Goal: Transaction & Acquisition: Purchase product/service

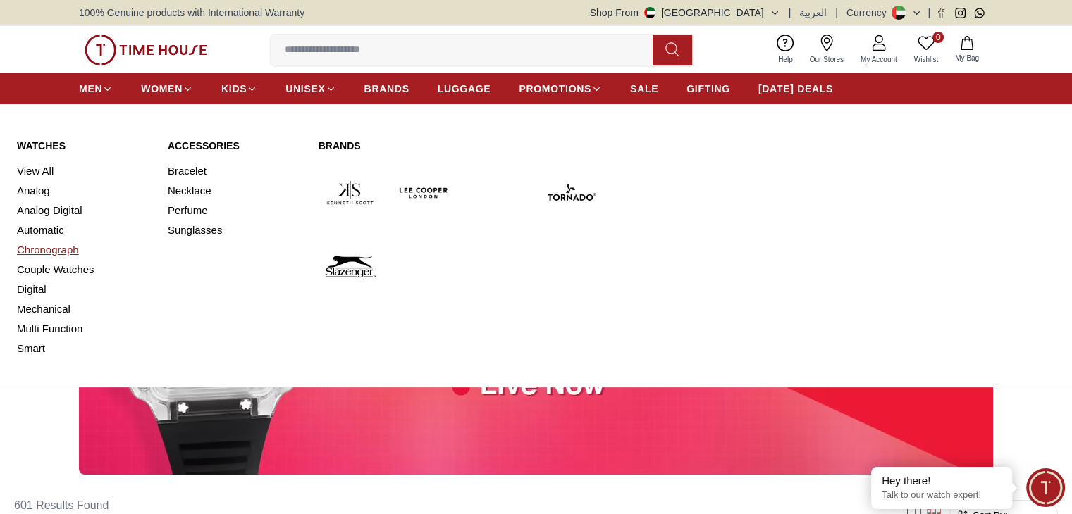
click at [48, 249] on link "Chronograph" at bounding box center [84, 250] width 134 height 20
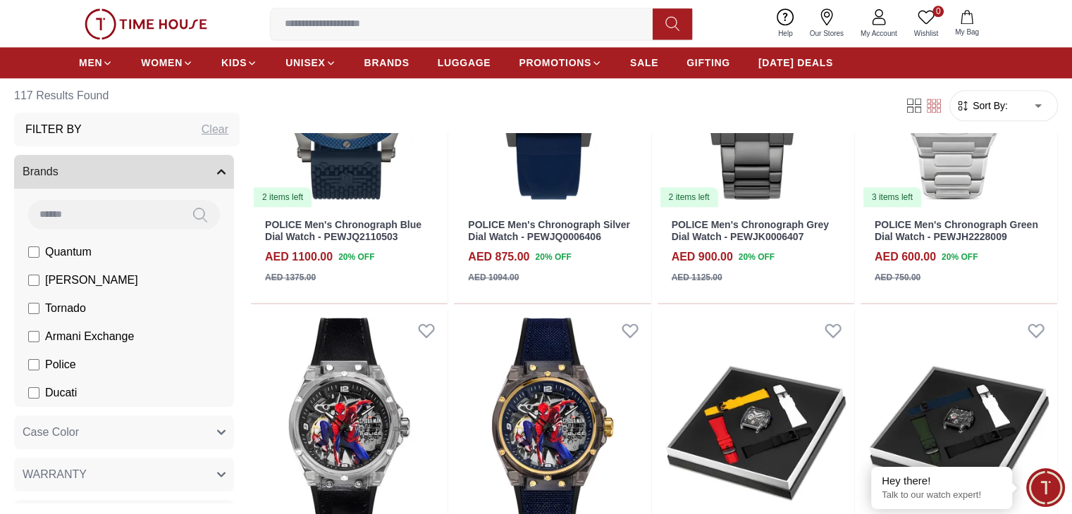
scroll to position [1706, 0]
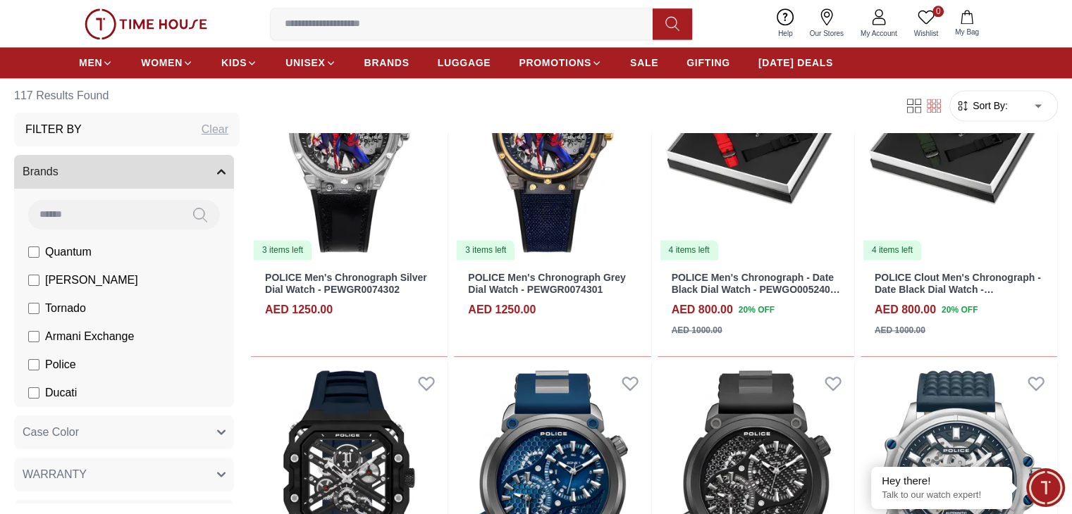
scroll to position [1973, 0]
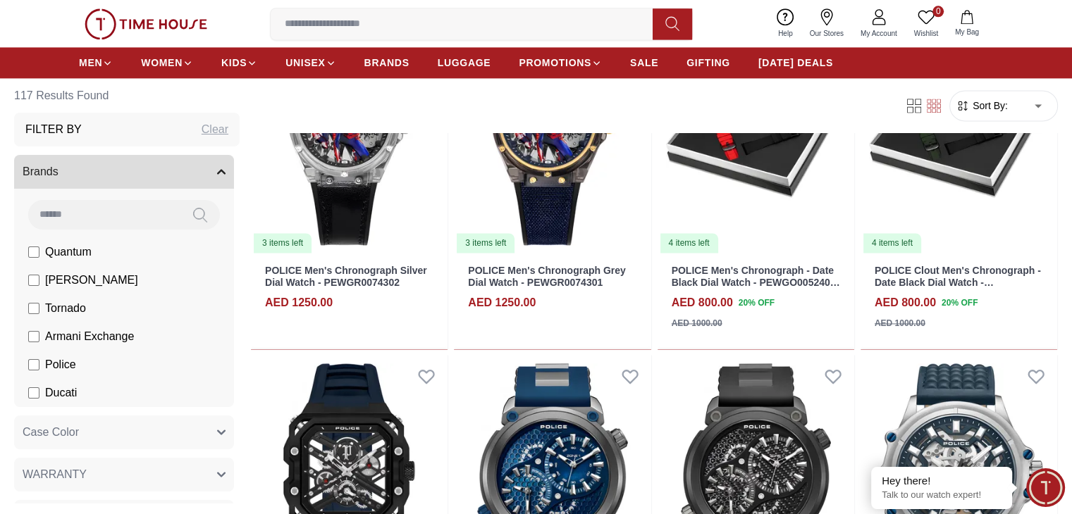
click at [226, 175] on icon "button" at bounding box center [221, 172] width 8 height 8
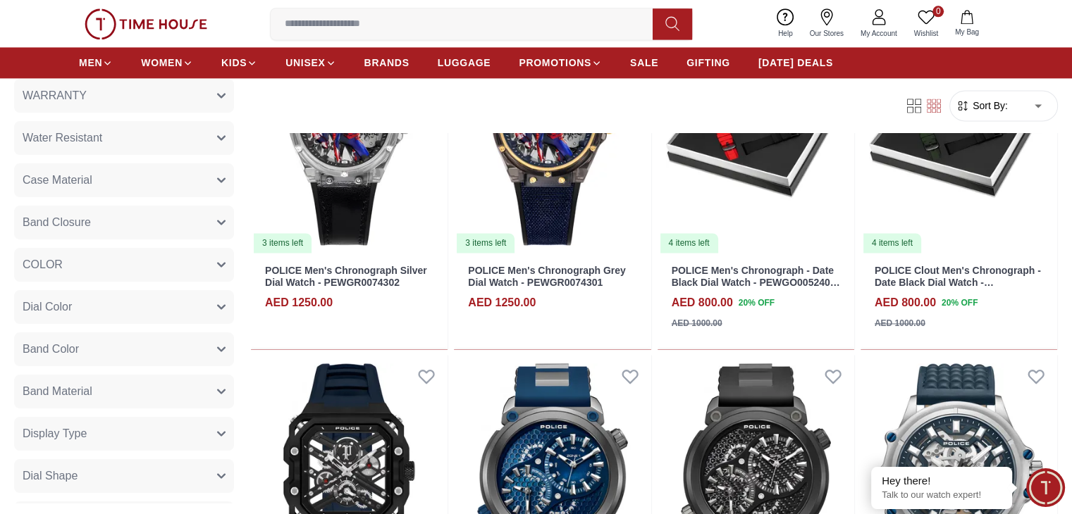
scroll to position [163, 0]
click at [234, 377] on button "Band Material" at bounding box center [124, 390] width 220 height 34
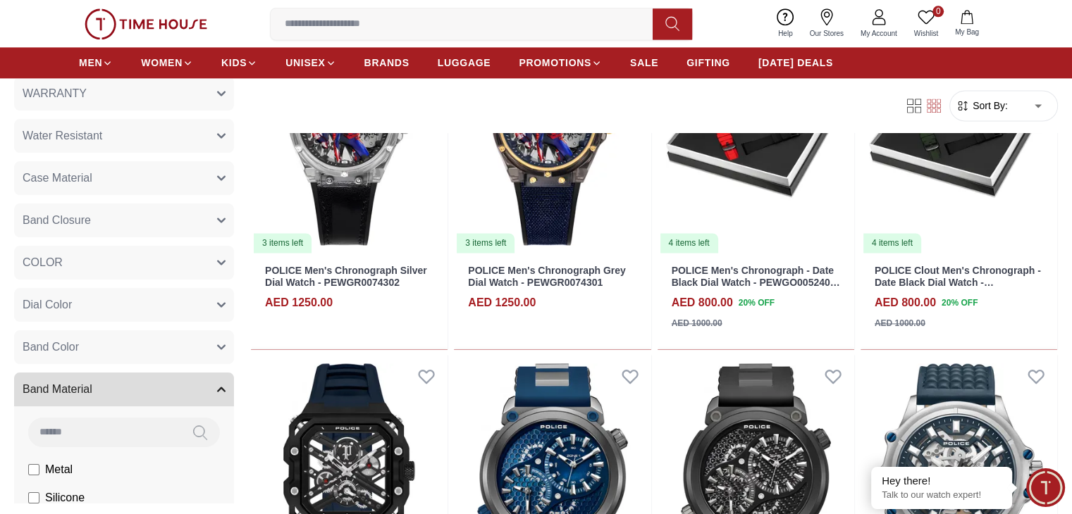
click at [73, 473] on span "Metal" at bounding box center [58, 470] width 27 height 17
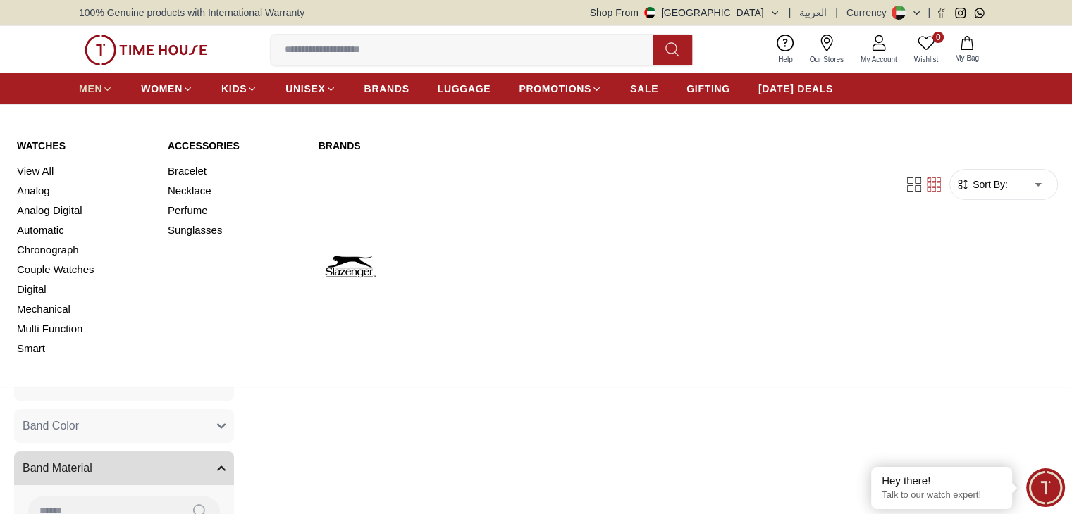
click at [103, 93] on icon at bounding box center [107, 89] width 11 height 11
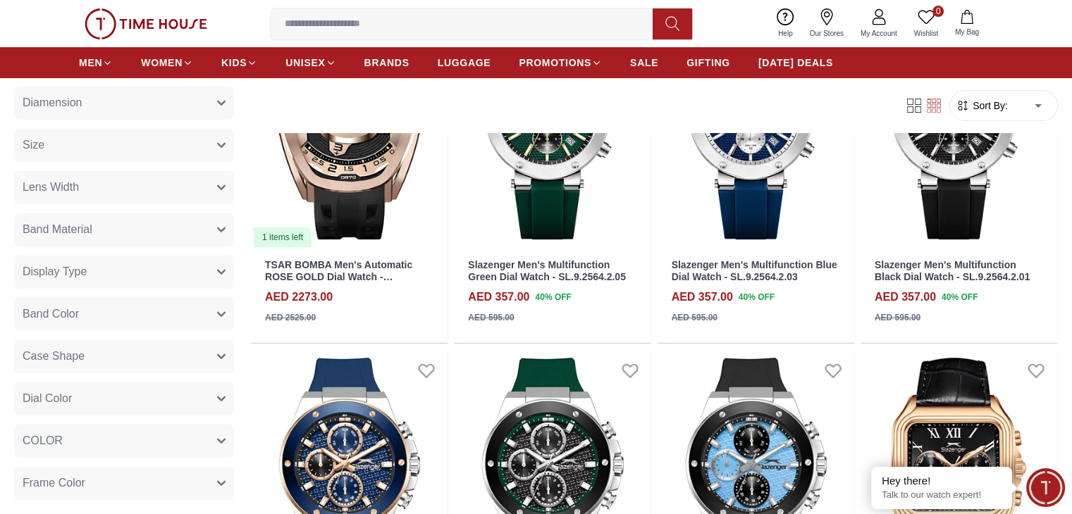
scroll to position [1071, 0]
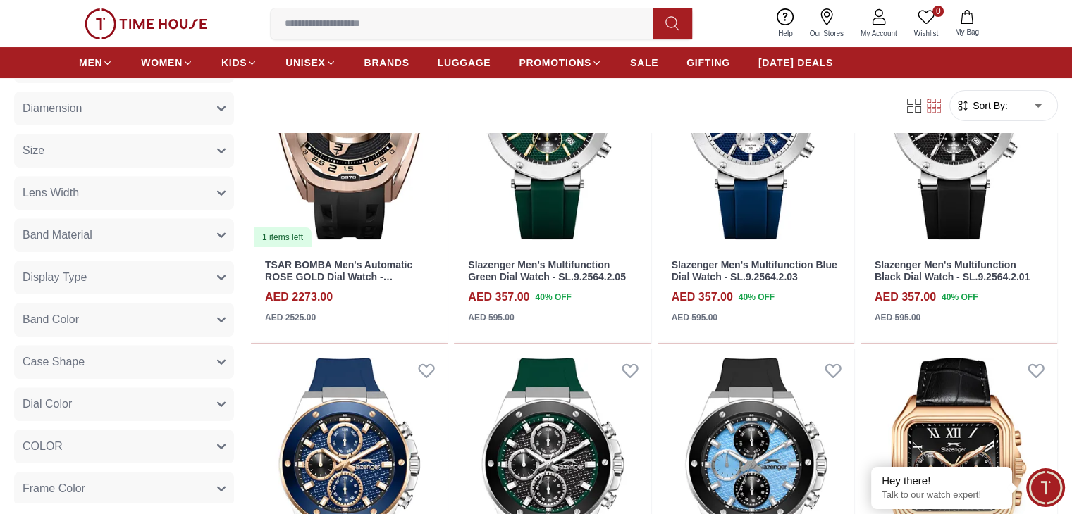
click at [234, 233] on button "Band Material" at bounding box center [124, 235] width 220 height 34
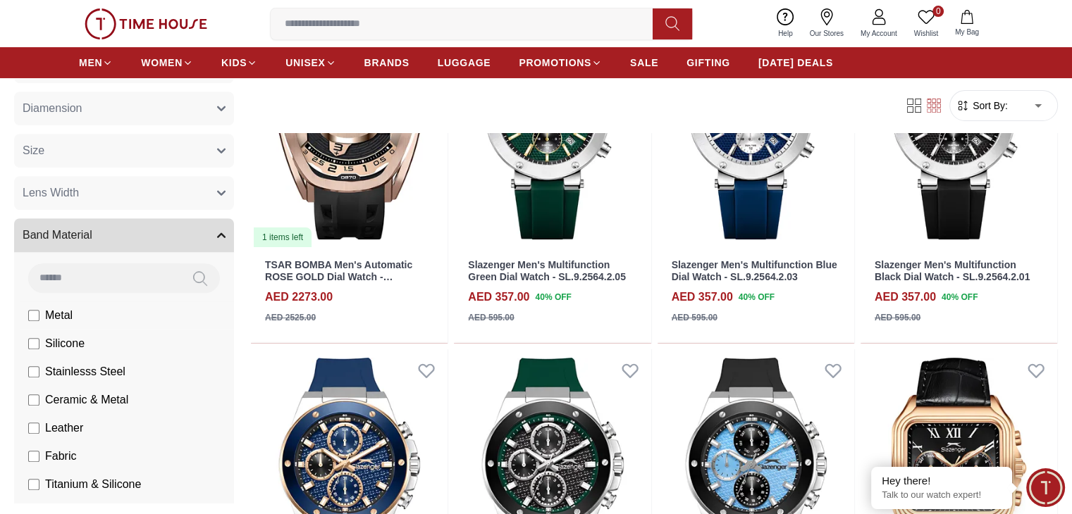
click at [73, 316] on label "Metal" at bounding box center [50, 315] width 44 height 17
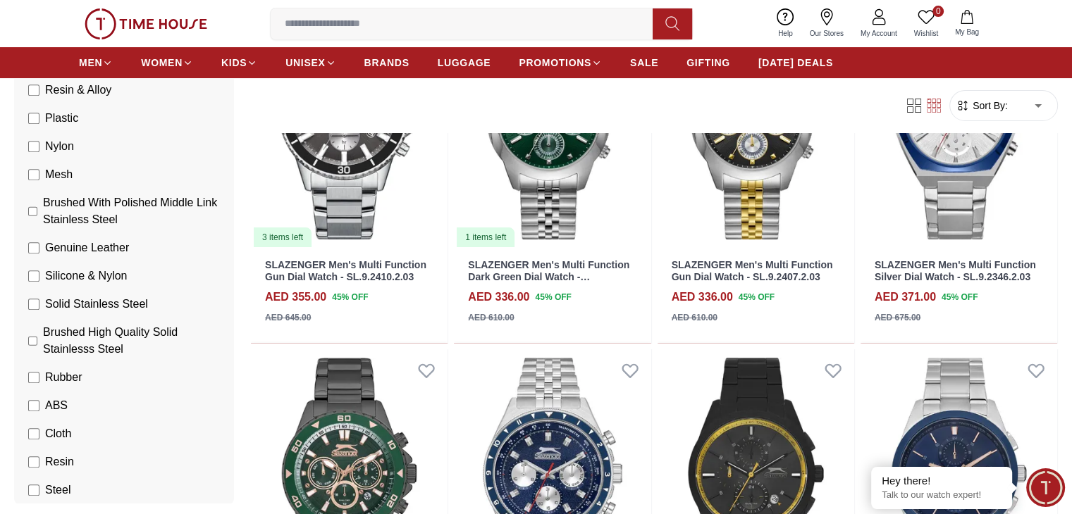
scroll to position [564, 0]
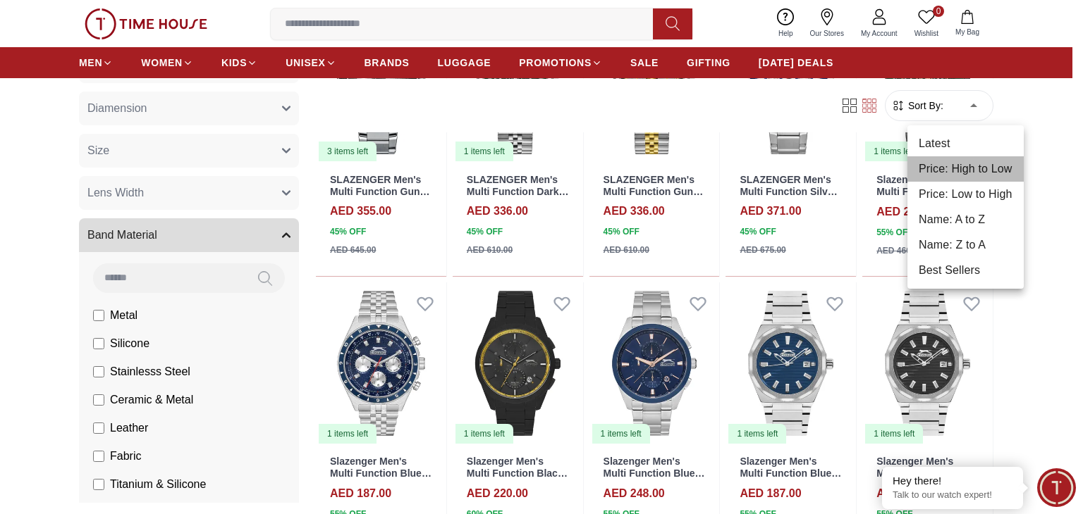
click at [963, 164] on li "Price: High to Low" at bounding box center [965, 168] width 116 height 25
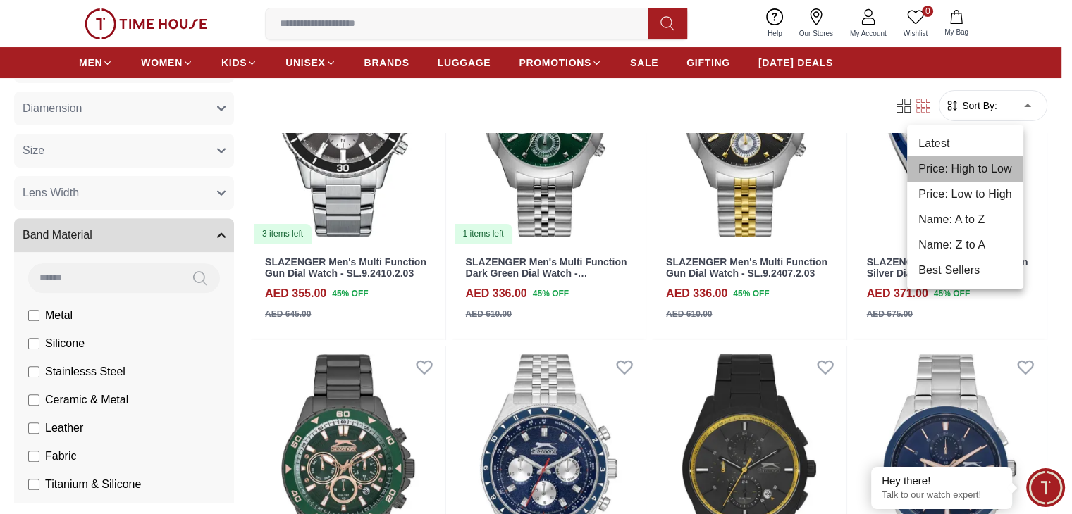
type input "*"
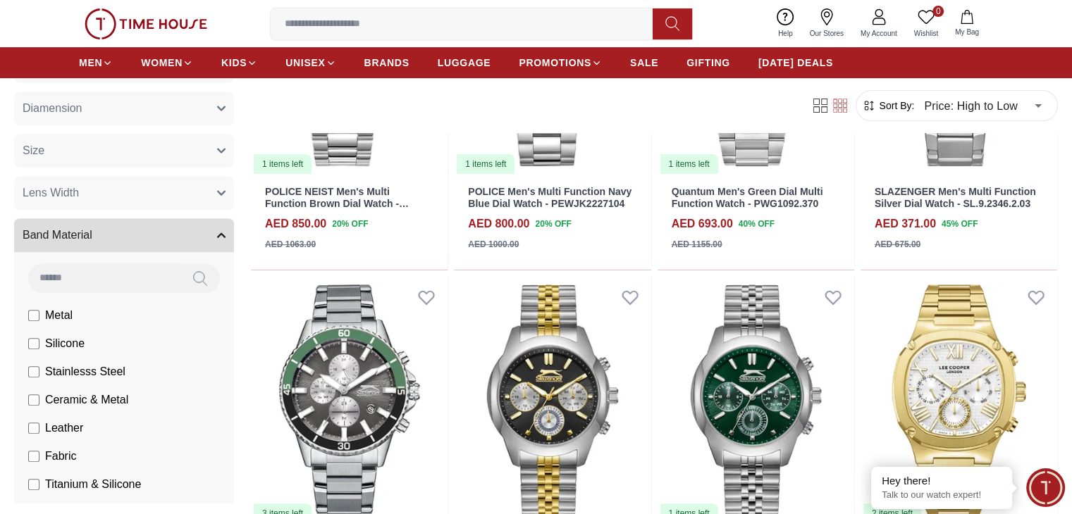
scroll to position [327, 0]
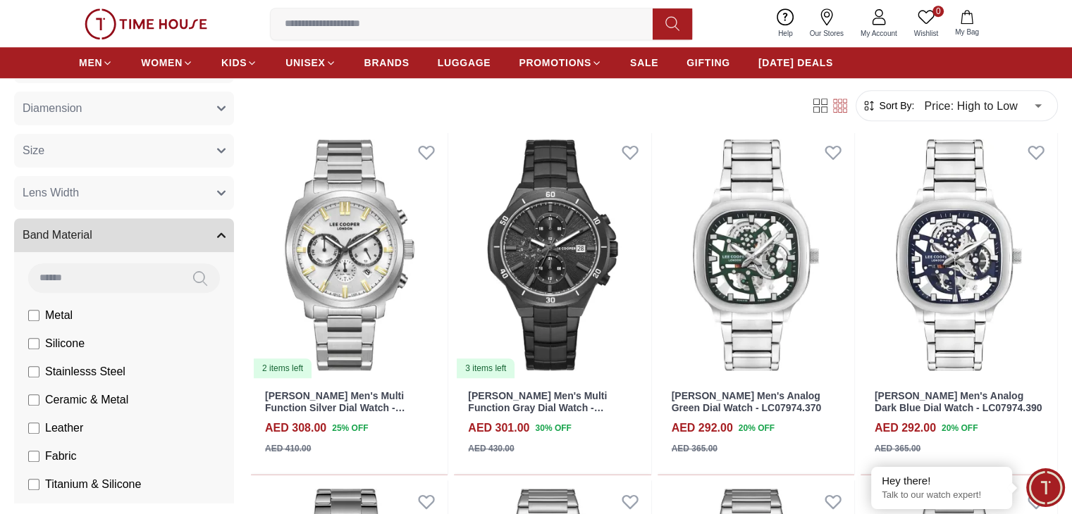
scroll to position [1153, 0]
